Goal: Check status: Check status

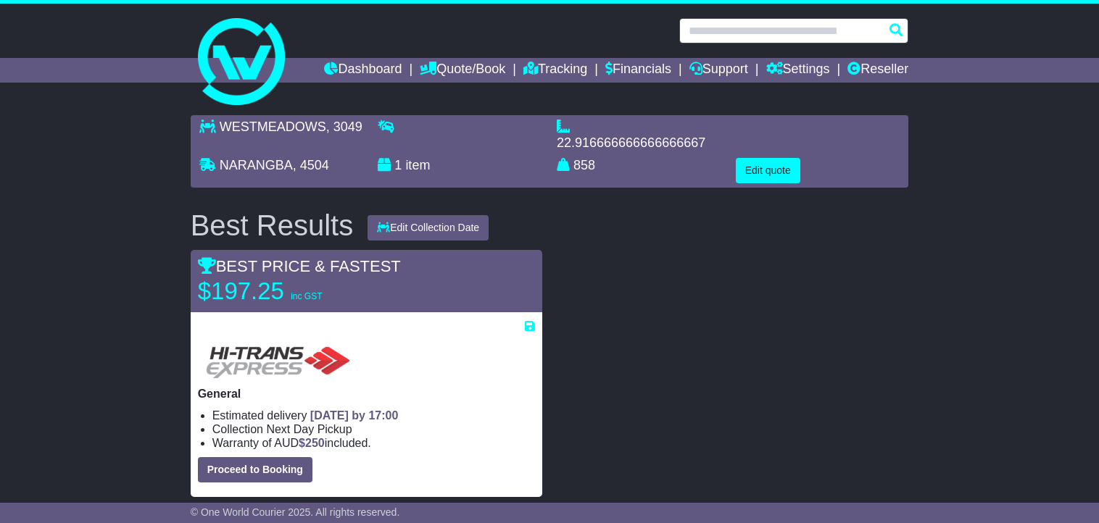
click at [784, 24] on input "text" at bounding box center [793, 30] width 229 height 25
paste input "*********"
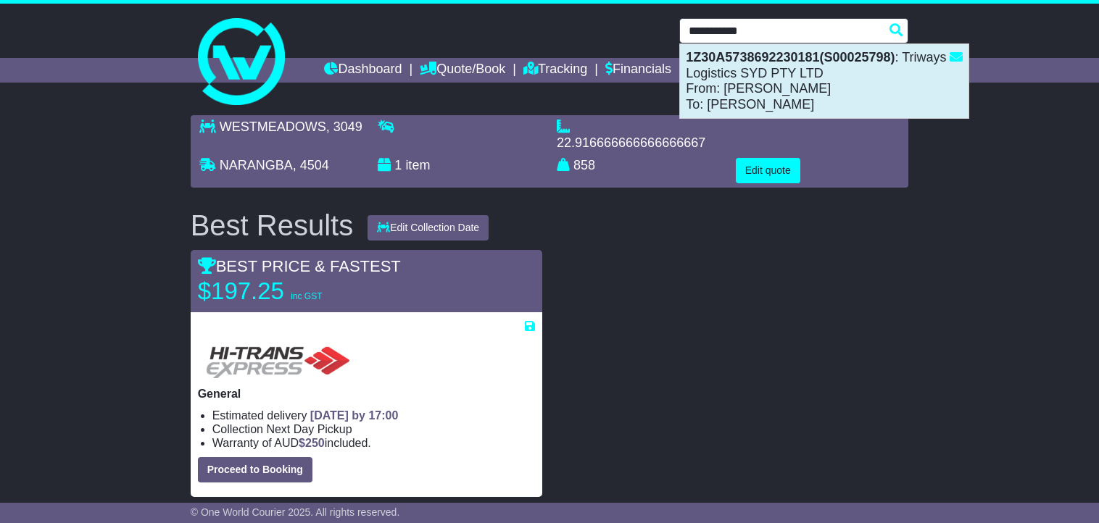
click at [750, 71] on div "1Z30A5738692230181(S00025798) : Triways Logistics SYD PTY LTD From: [PERSON_NAM…" at bounding box center [824, 81] width 289 height 74
type input "**********"
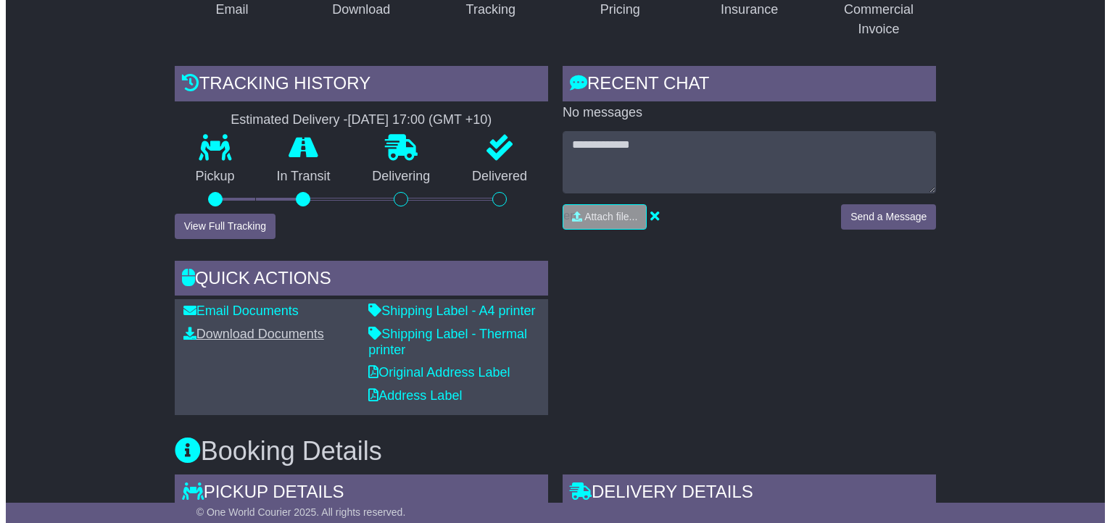
scroll to position [363, 0]
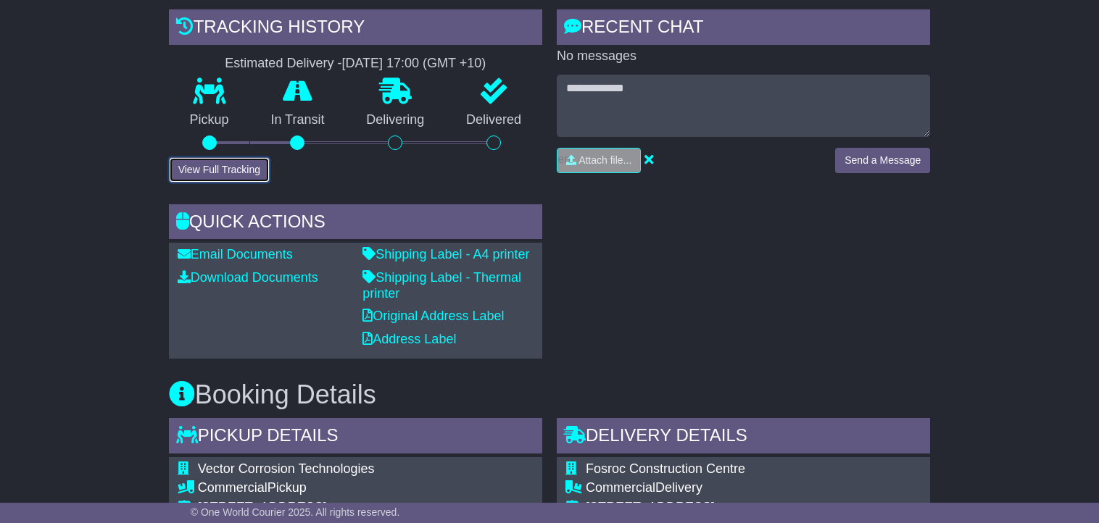
click at [225, 169] on button "View Full Tracking" at bounding box center [219, 169] width 101 height 25
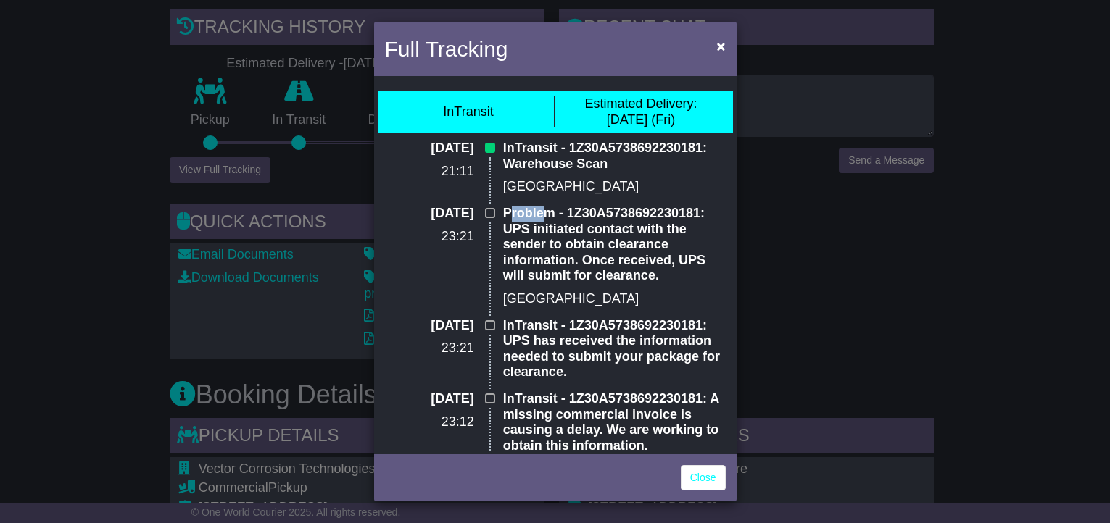
drag, startPoint x: 505, startPoint y: 210, endPoint x: 537, endPoint y: 212, distance: 31.9
click at [537, 212] on p "Problem - 1Z30A5738692230181: UPS initiated contact with the sender to obtain c…" at bounding box center [614, 245] width 223 height 78
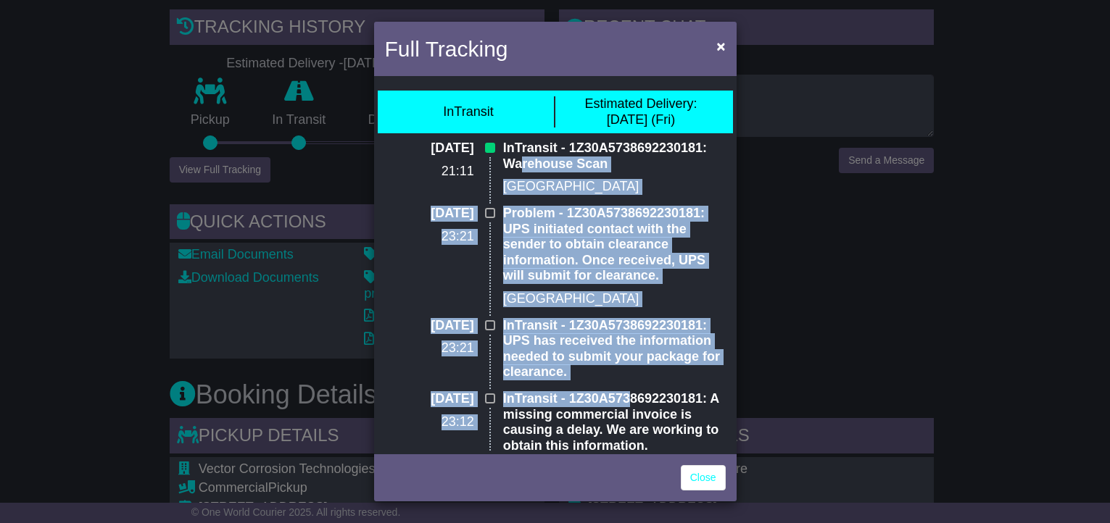
drag, startPoint x: 521, startPoint y: 169, endPoint x: 627, endPoint y: 406, distance: 259.6
click at [627, 405] on div "24 Sep 2025 21:11 InTransit - 1Z30A5738692230181: Warehouse Scan Winnipeg 23 Se…" at bounding box center [555, 416] width 355 height 551
click at [626, 366] on p "InTransit - 1Z30A5738692230181: UPS has received the information needed to subm…" at bounding box center [614, 349] width 223 height 62
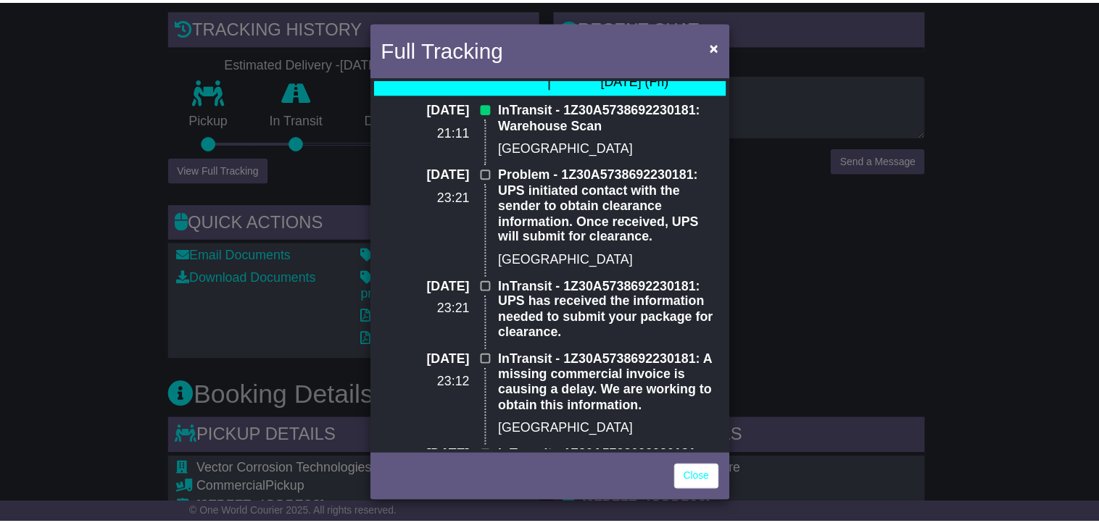
scroll to position [0, 0]
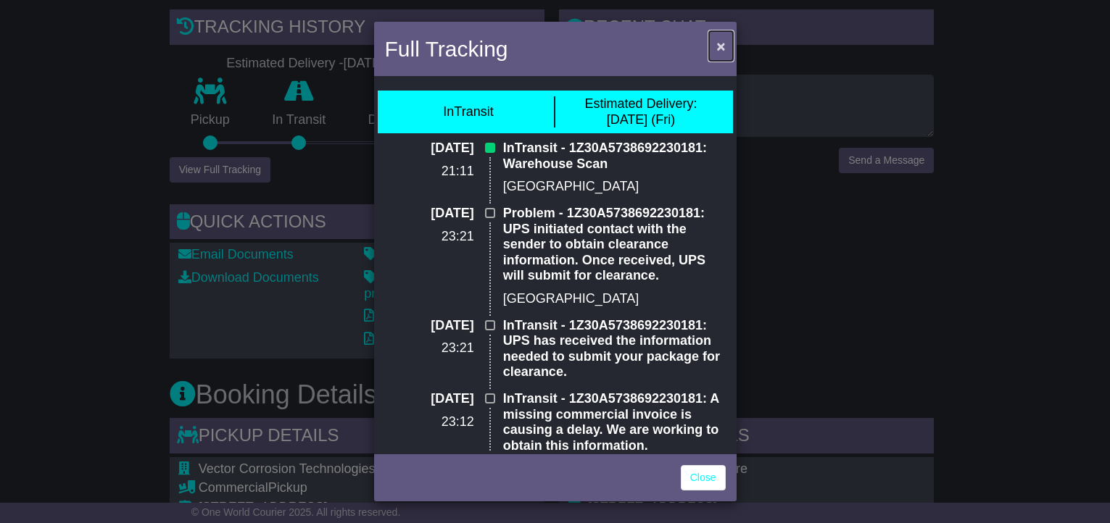
click at [718, 50] on span "×" at bounding box center [720, 46] width 9 height 17
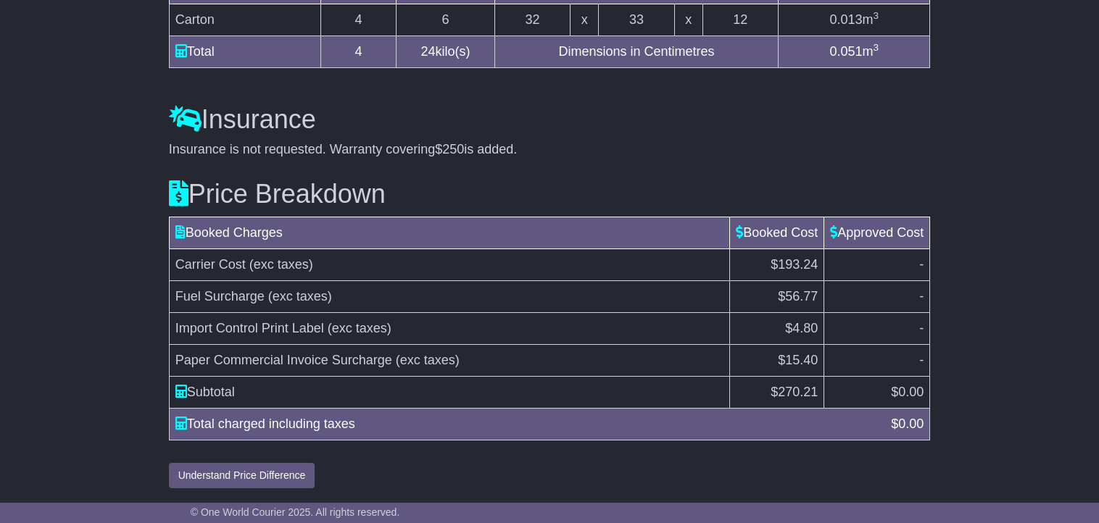
scroll to position [1288, 0]
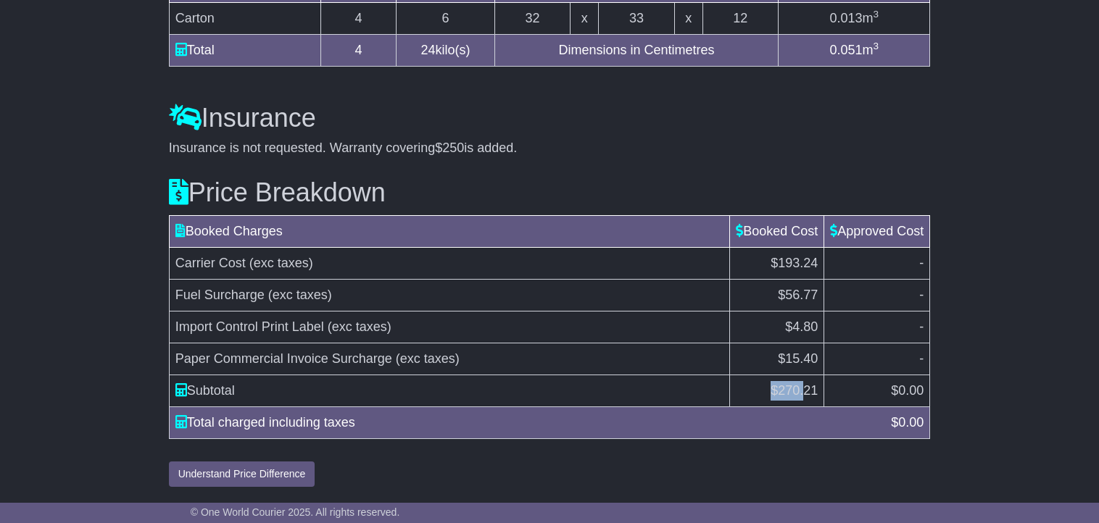
drag, startPoint x: 767, startPoint y: 391, endPoint x: 811, endPoint y: 388, distance: 43.6
click at [804, 388] on td "$ 270.21" at bounding box center [777, 392] width 94 height 32
